Goal: Task Accomplishment & Management: Manage account settings

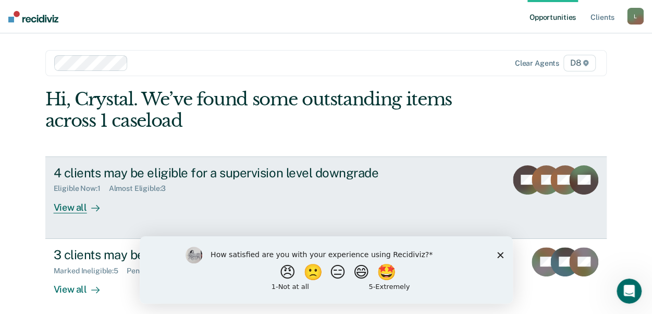
click at [75, 208] on div "View all" at bounding box center [83, 203] width 58 height 20
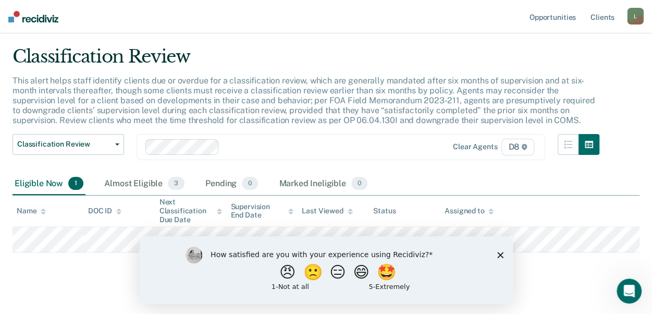
scroll to position [39, 0]
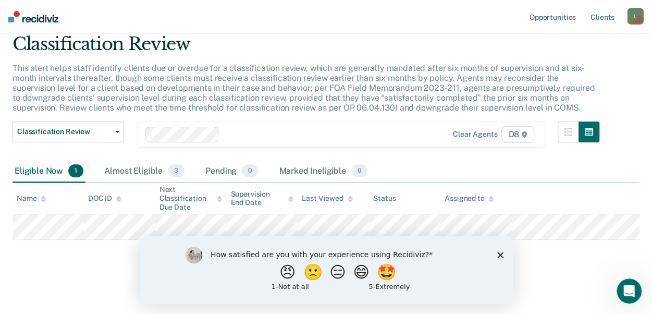
click at [501, 253] on polygon "Close survey" at bounding box center [499, 254] width 6 height 6
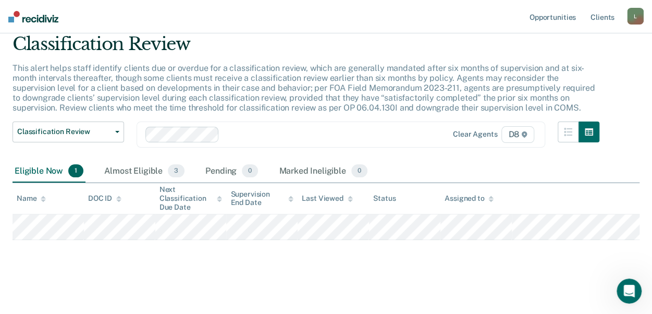
click at [33, 16] on img at bounding box center [33, 16] width 50 height 11
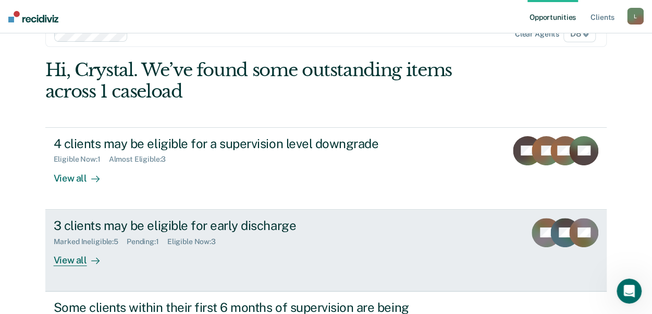
scroll to position [104, 0]
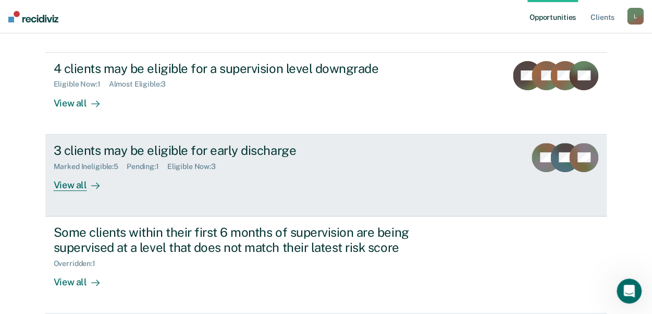
click at [205, 169] on div "Eligible Now : 3" at bounding box center [195, 166] width 57 height 9
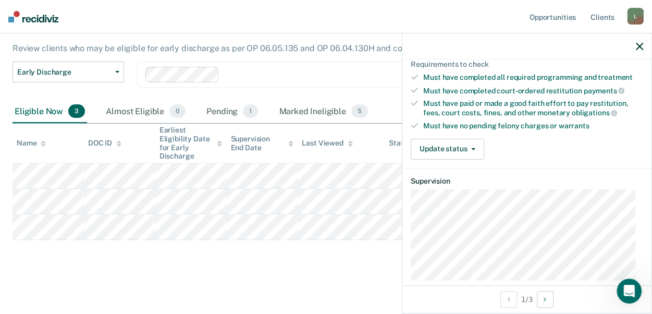
scroll to position [208, 0]
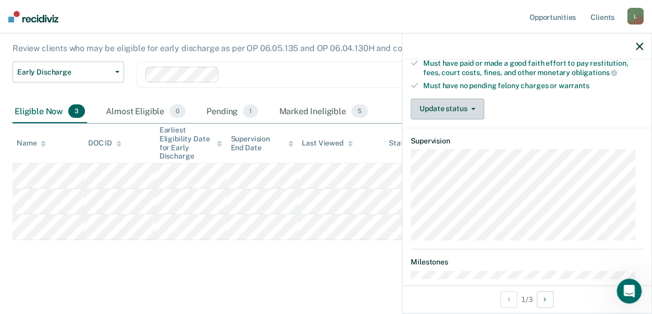
click at [447, 101] on button "Update status" at bounding box center [446, 108] width 73 height 21
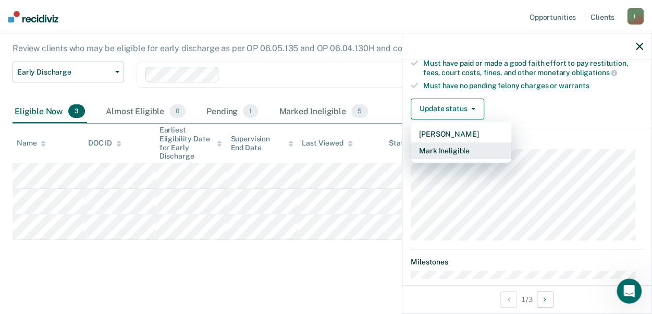
click at [446, 146] on button "Mark Ineligible" at bounding box center [460, 150] width 101 height 17
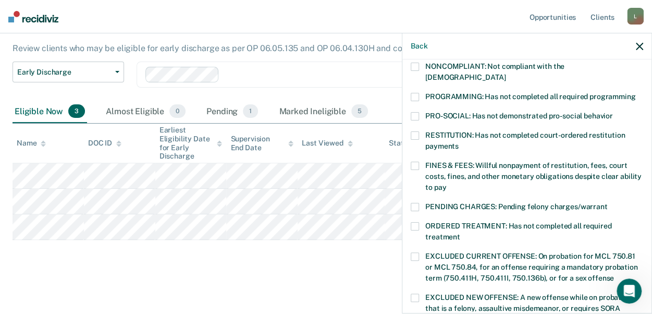
click at [411, 203] on span at bounding box center [414, 207] width 8 height 8
click at [415, 203] on span at bounding box center [414, 207] width 8 height 8
click at [414, 93] on span at bounding box center [414, 97] width 8 height 8
click at [415, 222] on span at bounding box center [414, 226] width 8 height 8
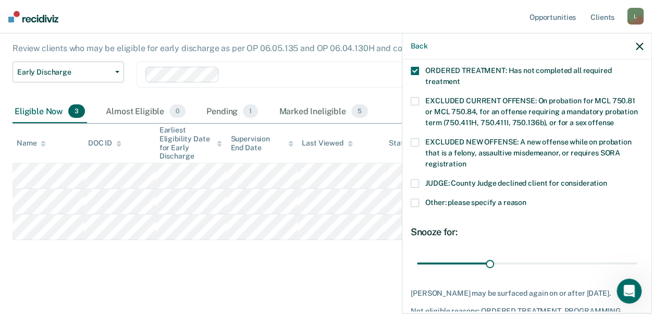
scroll to position [365, 0]
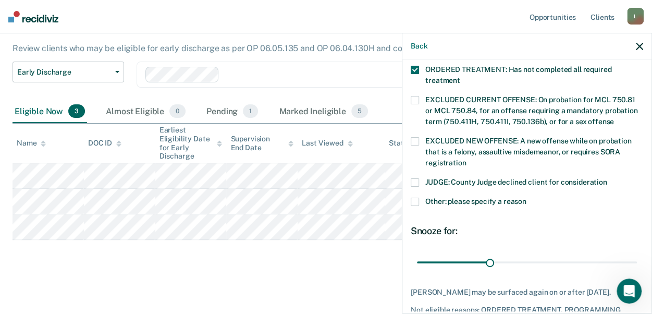
click at [417, 197] on span at bounding box center [414, 201] width 8 height 8
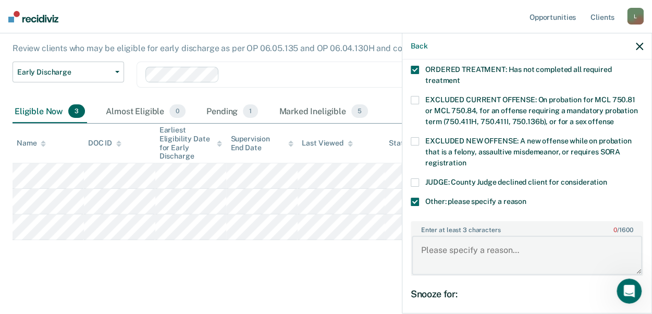
drag, startPoint x: 427, startPoint y: 230, endPoint x: 423, endPoint y: 236, distance: 7.5
click at [424, 236] on textarea "Enter at least 3 characters 0 / 1600" at bounding box center [526, 254] width 230 height 39
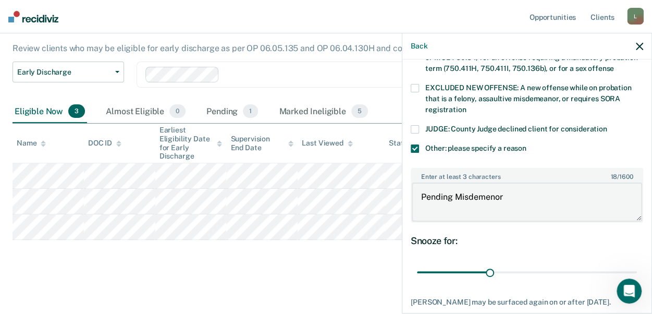
scroll to position [483, 0]
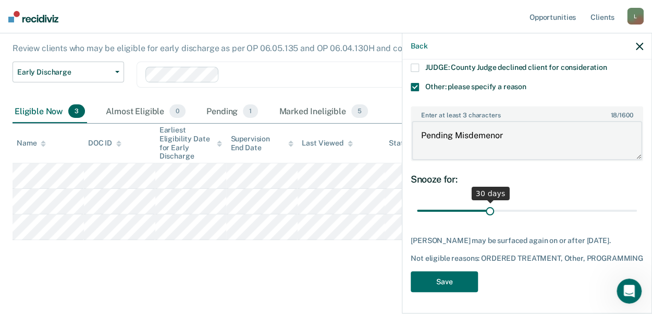
type textarea "Pending Misdemenor"
drag, startPoint x: 488, startPoint y: 192, endPoint x: 543, endPoint y: 211, distance: 57.8
type input "90"
click at [635, 207] on input "range" at bounding box center [527, 210] width 220 height 18
type textarea "Pending Misdemeanor"
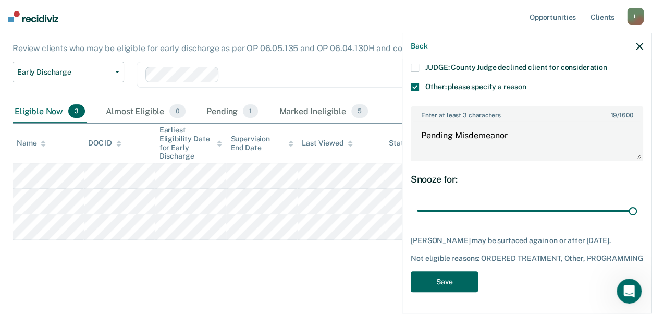
click at [429, 282] on button "Save" at bounding box center [443, 281] width 67 height 21
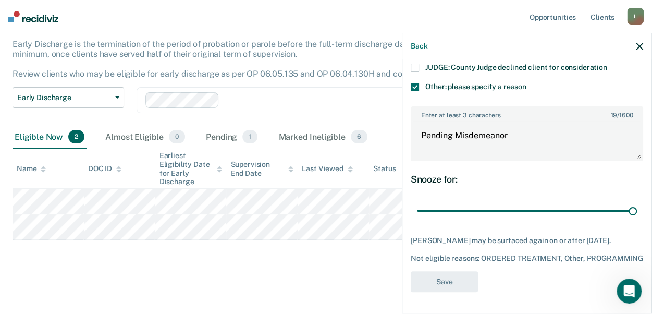
scroll to position [371, 0]
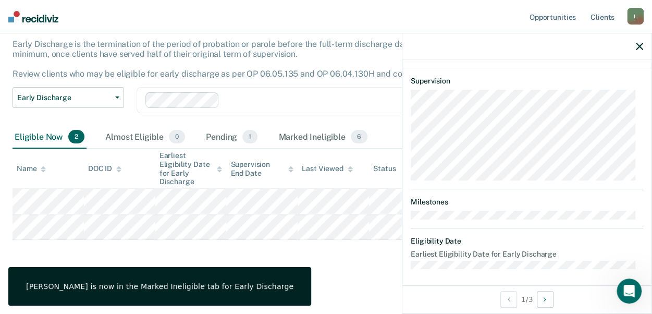
click at [637, 49] on icon "button" at bounding box center [638, 46] width 7 height 7
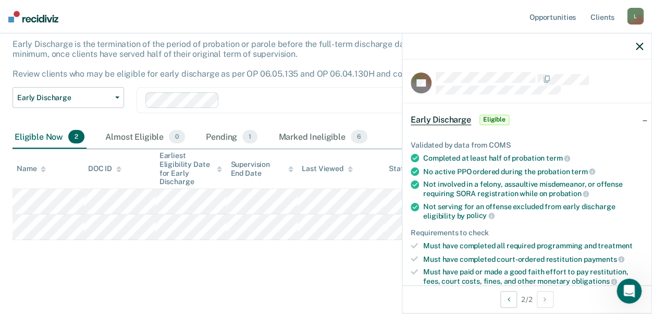
scroll to position [156, 0]
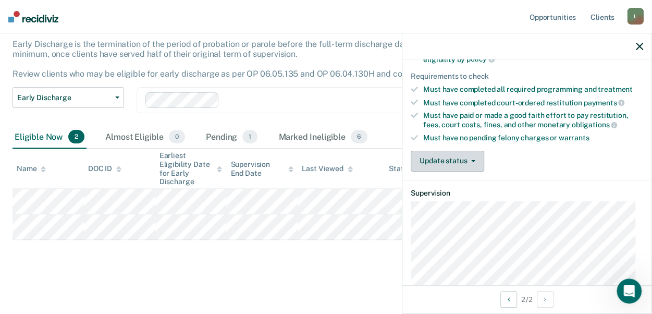
click at [441, 158] on button "Update status" at bounding box center [446, 161] width 73 height 21
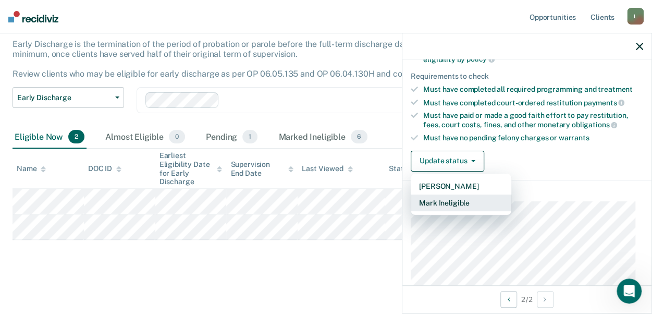
click at [448, 198] on button "Mark Ineligible" at bounding box center [460, 202] width 101 height 17
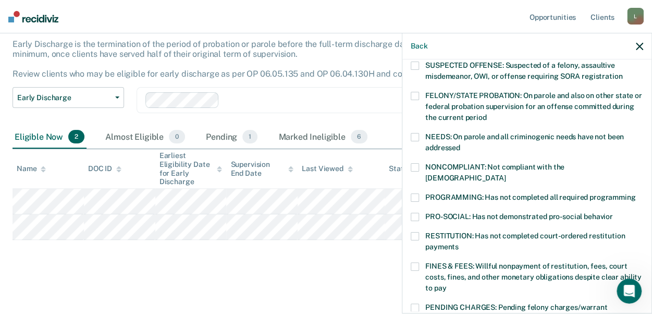
scroll to position [104, 0]
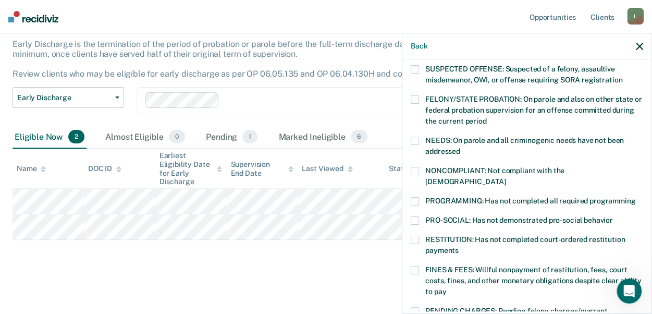
click at [413, 168] on span at bounding box center [414, 171] width 8 height 8
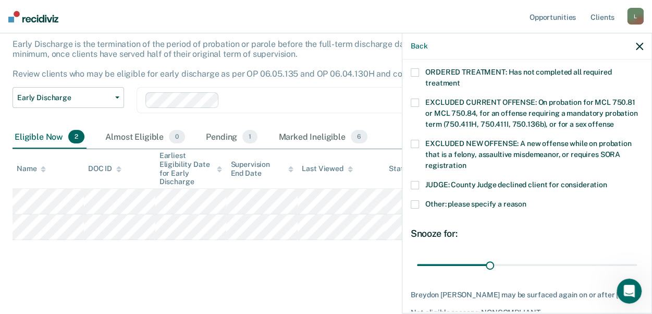
scroll to position [365, 0]
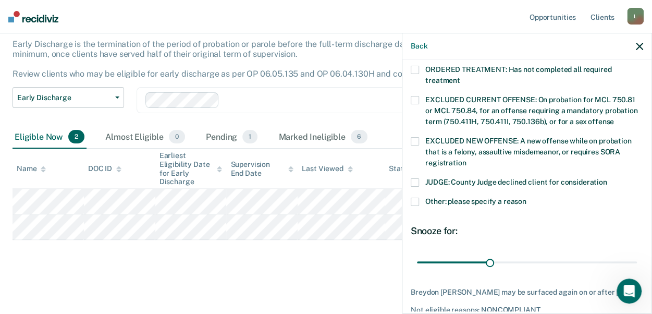
click at [411, 197] on span at bounding box center [414, 201] width 8 height 8
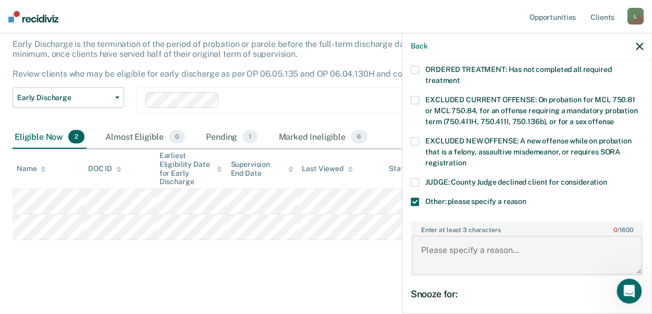
click at [441, 235] on textarea "Enter at least 3 characters 0 / 1600" at bounding box center [526, 254] width 230 height 39
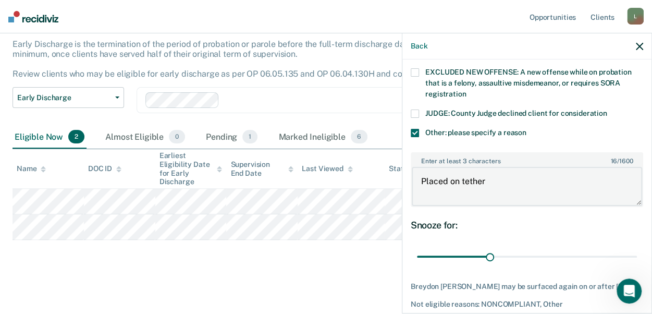
scroll to position [475, 0]
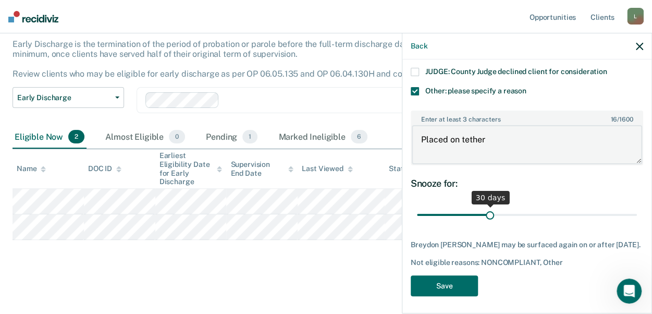
type textarea "Placed on tether"
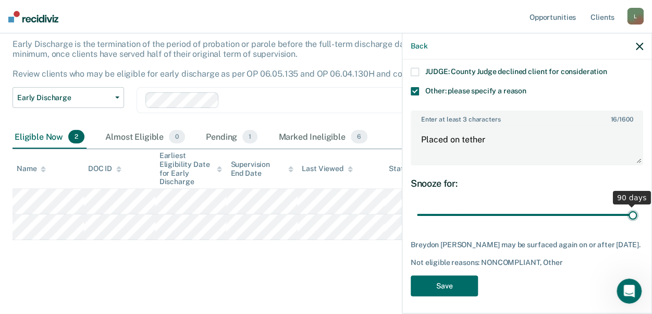
drag, startPoint x: 488, startPoint y: 205, endPoint x: 644, endPoint y: 211, distance: 155.9
type input "90"
click at [637, 211] on input "range" at bounding box center [527, 214] width 220 height 18
click at [445, 279] on button "Save" at bounding box center [443, 285] width 67 height 21
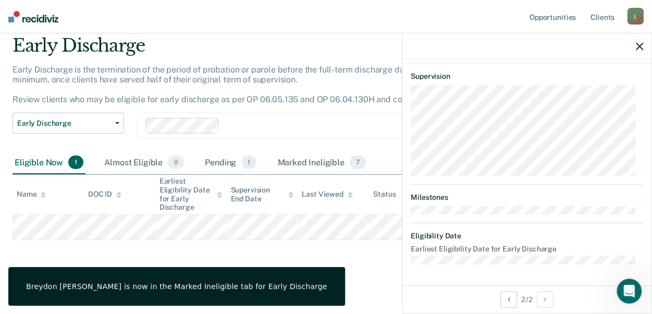
scroll to position [363, 0]
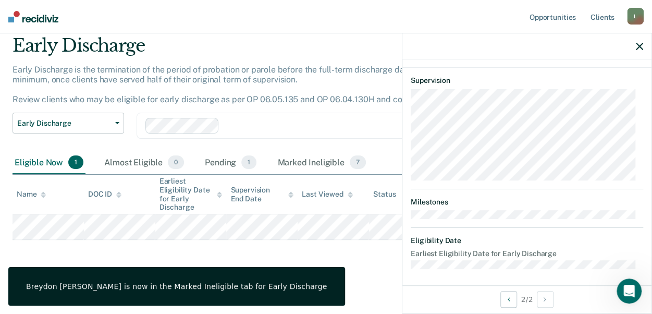
click at [639, 49] on icon "button" at bounding box center [638, 46] width 7 height 7
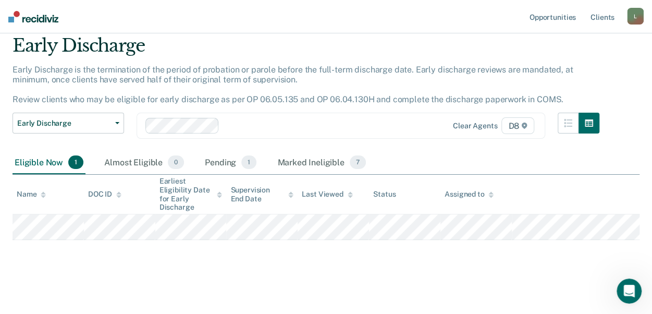
click at [15, 15] on img at bounding box center [33, 16] width 50 height 11
